Goal: Information Seeking & Learning: Learn about a topic

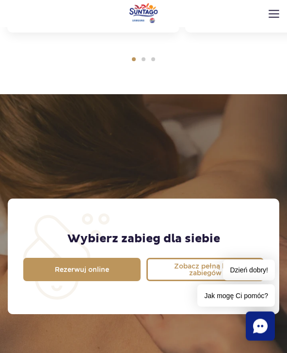
scroll to position [550, 0]
click at [191, 263] on span "Zobacz pełną listę zabiegów" at bounding box center [205, 270] width 83 height 14
click at [270, 15] on img at bounding box center [274, 14] width 11 height 8
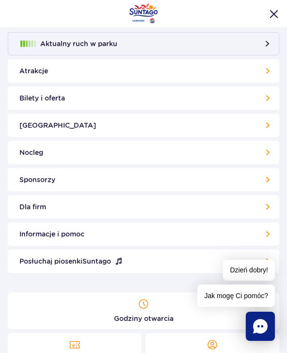
click at [231, 93] on link "Bilety i oferta" at bounding box center [144, 97] width 272 height 23
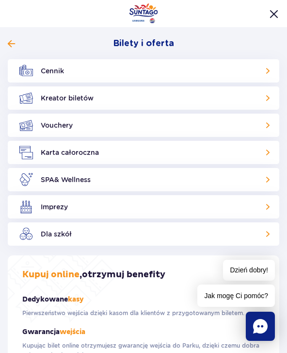
click at [207, 72] on link "Cennik" at bounding box center [144, 70] width 272 height 23
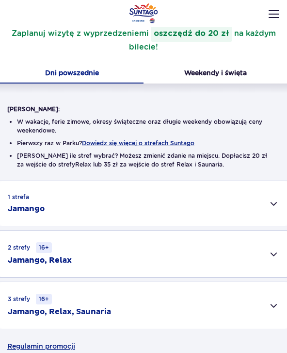
scroll to position [284, 0]
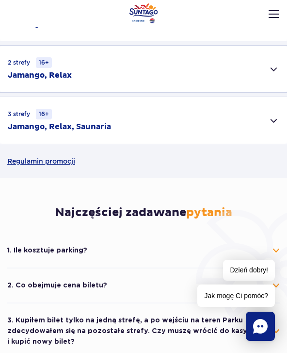
click at [214, 130] on div "3 strefy 16+ Jamango, Relax, Saunaria" at bounding box center [143, 120] width 287 height 47
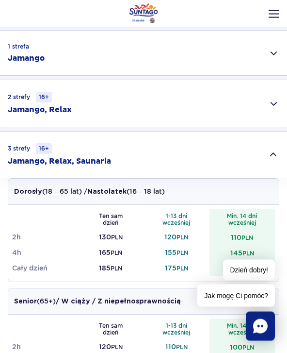
scroll to position [187, 0]
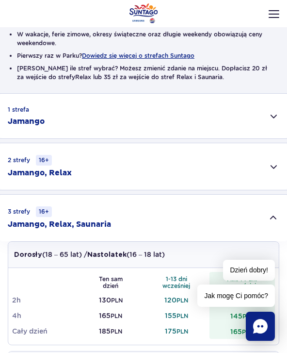
click at [217, 228] on div "3 strefy 16+ Jamango, Relax, Saunaria" at bounding box center [143, 218] width 287 height 47
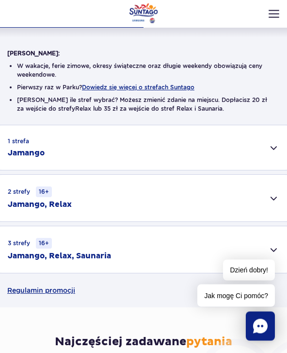
click at [199, 232] on div "3 strefy 16+ Jamango, Relax, Saunaria" at bounding box center [143, 250] width 287 height 47
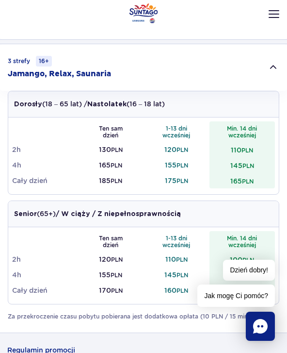
scroll to position [337, 0]
click at [272, 16] on div "Podaruj voucher Podaruj Voucher prezentowy do Suntago! Zarządzaj biletami Posłu…" at bounding box center [143, 8] width 287 height 16
click at [273, 16] on img at bounding box center [274, 14] width 11 height 8
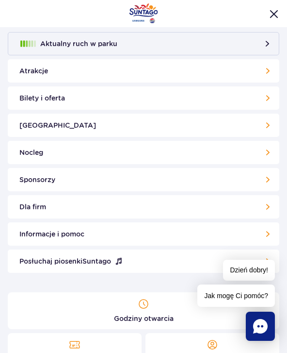
click at [143, 100] on link "Bilety i oferta" at bounding box center [144, 97] width 272 height 23
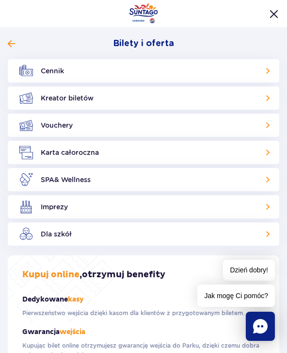
click at [137, 181] on link "SPA & Wellness" at bounding box center [144, 179] width 272 height 23
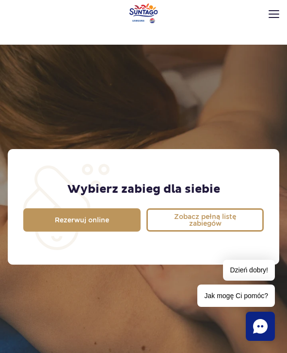
click at [183, 213] on span "Zobacz pełną listę zabiegów" at bounding box center [205, 220] width 83 height 14
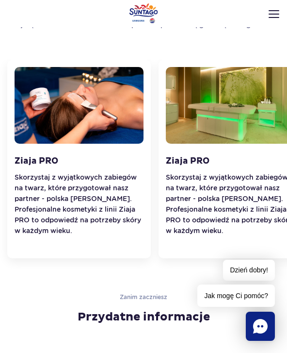
scroll to position [1224, 0]
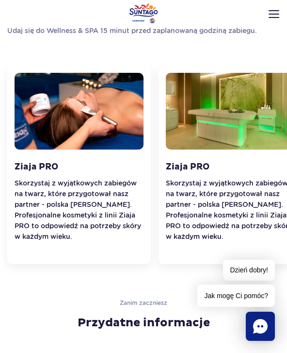
click at [274, 11] on img at bounding box center [274, 14] width 11 height 8
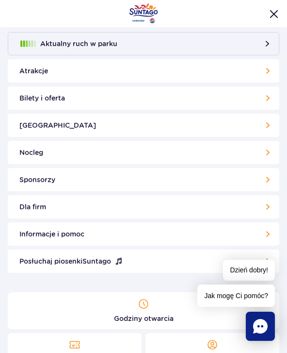
scroll to position [0, 0]
click at [269, 18] on button "Zamknij menu" at bounding box center [274, 14] width 11 height 11
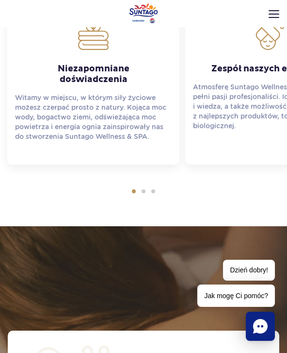
scroll to position [417, 0]
